Goal: Task Accomplishment & Management: Manage account settings

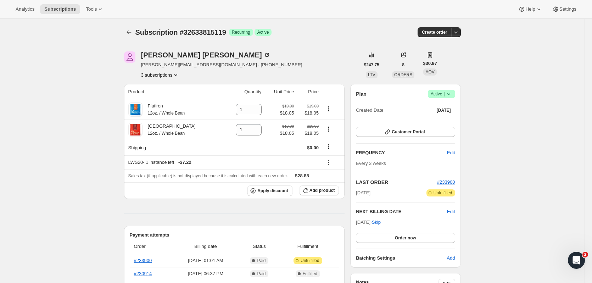
click at [169, 74] on button "3 subscriptions" at bounding box center [160, 74] width 39 height 7
click at [177, 98] on span "32663732303" at bounding box center [162, 100] width 49 height 7
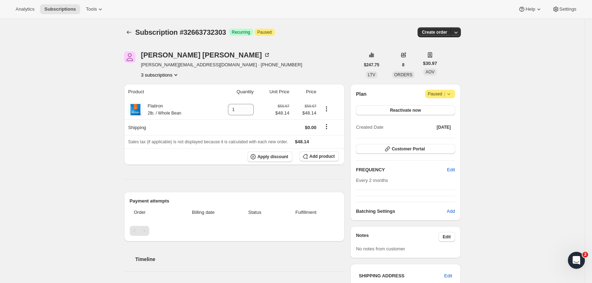
click at [170, 74] on button "3 subscriptions" at bounding box center [160, 74] width 39 height 7
click at [166, 111] on span "32689487951" at bounding box center [162, 112] width 49 height 7
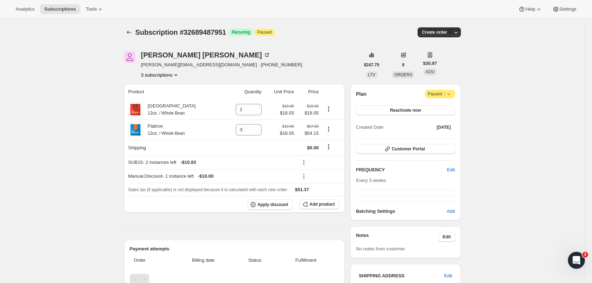
click at [172, 75] on button "3 subscriptions" at bounding box center [160, 74] width 39 height 7
click at [178, 87] on span "32633815119" at bounding box center [162, 88] width 49 height 7
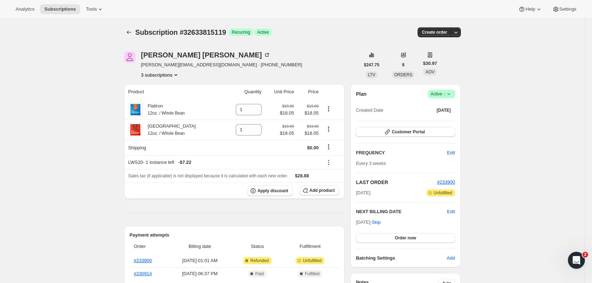
click at [451, 93] on icon at bounding box center [449, 93] width 7 height 7
click at [448, 121] on span "Cancel subscription" at bounding box center [444, 119] width 40 height 5
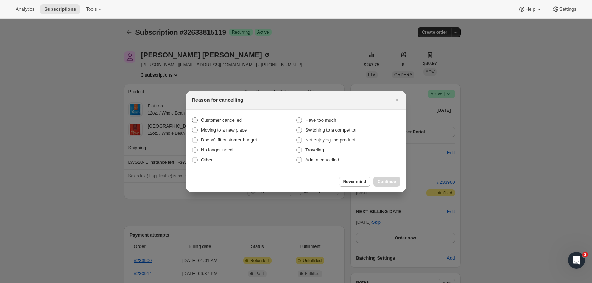
click at [198, 119] on span ":r97:" at bounding box center [195, 120] width 6 height 6
click at [193, 118] on input "Customer cancelled" at bounding box center [192, 117] width 0 height 0
radio input "true"
click at [388, 181] on span "Continue" at bounding box center [387, 182] width 18 height 6
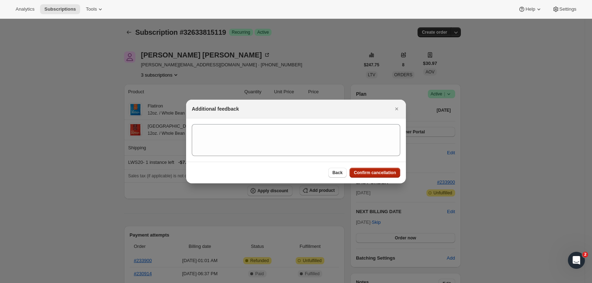
click at [381, 173] on span "Confirm cancellation" at bounding box center [375, 173] width 42 height 6
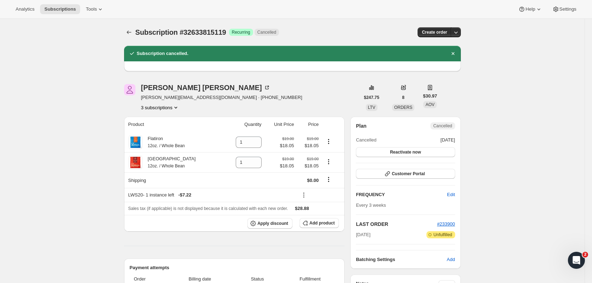
drag, startPoint x: 106, startPoint y: 76, endPoint x: 94, endPoint y: 74, distance: 11.5
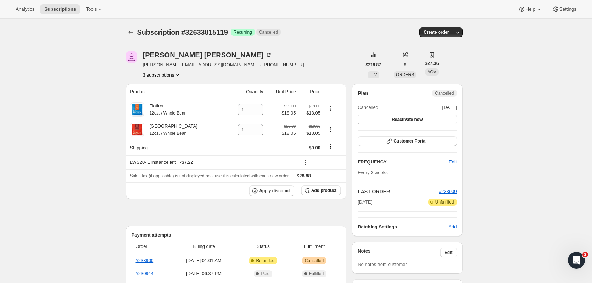
click at [177, 72] on icon "Product actions" at bounding box center [177, 74] width 7 height 7
click at [174, 98] on span "32663732303" at bounding box center [163, 100] width 49 height 7
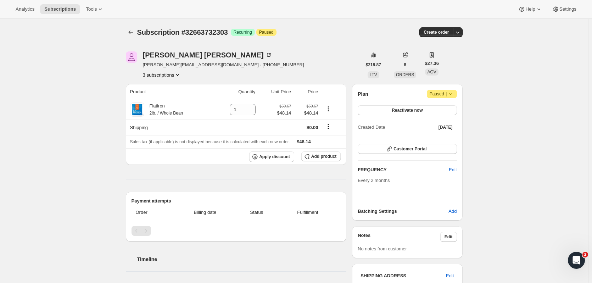
click at [175, 75] on button "3 subscriptions" at bounding box center [162, 74] width 39 height 7
click at [176, 112] on span "32689487951" at bounding box center [163, 112] width 49 height 7
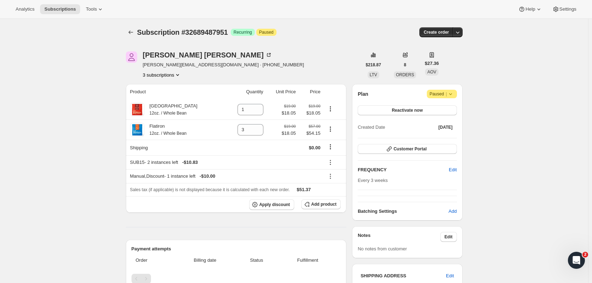
click at [177, 74] on icon "Product actions" at bounding box center [177, 74] width 7 height 7
click at [177, 85] on span "32633815119" at bounding box center [163, 88] width 49 height 7
